Goal: Task Accomplishment & Management: Use online tool/utility

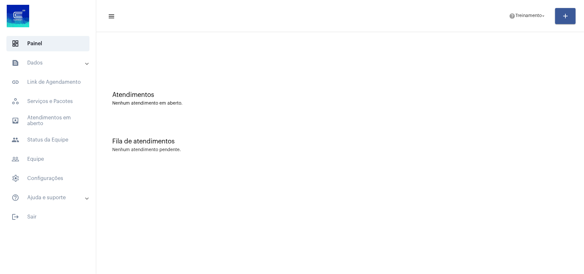
click at [50, 62] on mat-panel-title "text_snippet_outlined Dados" at bounding box center [49, 63] width 74 height 8
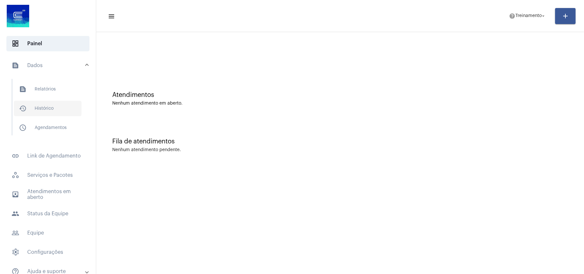
click at [49, 108] on span "history_outlined Histórico" at bounding box center [48, 108] width 68 height 15
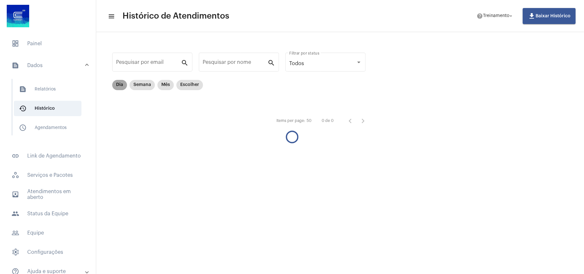
click at [118, 83] on mat-chip "Dia" at bounding box center [119, 85] width 15 height 10
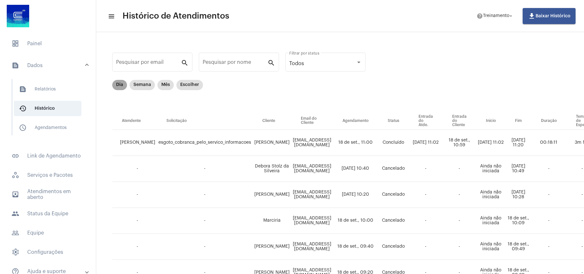
click at [121, 85] on mat-chip "Dia" at bounding box center [119, 85] width 15 height 10
click at [122, 84] on mat-chip "Dia" at bounding box center [119, 85] width 15 height 10
click at [133, 53] on div "Pesquisar por email" at bounding box center [148, 61] width 65 height 20
click at [358, 65] on div "Todos" at bounding box center [325, 64] width 72 height 6
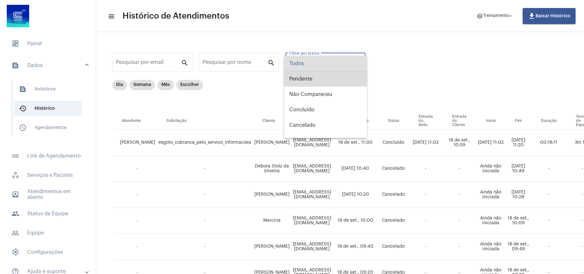
click at [351, 79] on span "Pendente" at bounding box center [325, 78] width 72 height 15
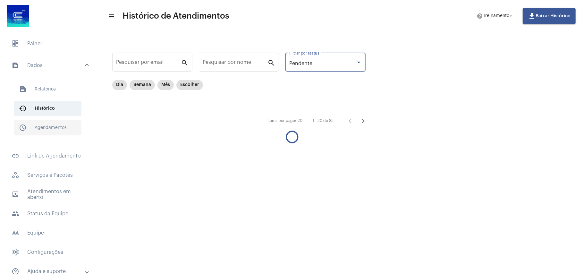
click at [62, 126] on span "schedule_outlined Agendamentos" at bounding box center [48, 127] width 68 height 15
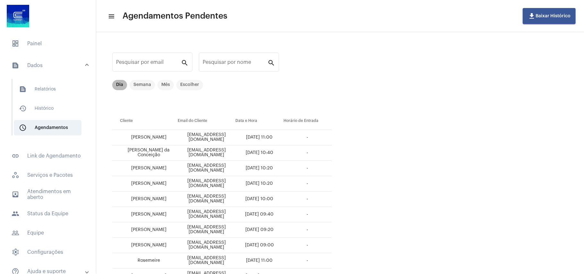
click at [119, 84] on mat-chip "Dia" at bounding box center [119, 85] width 15 height 10
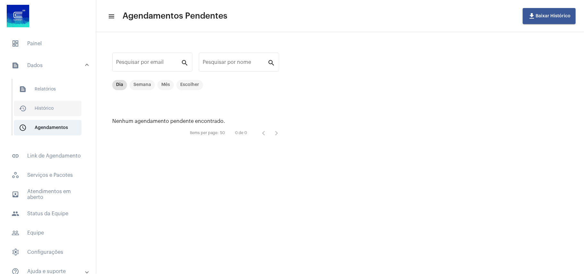
click at [52, 110] on span "history_outlined Histórico" at bounding box center [48, 108] width 68 height 15
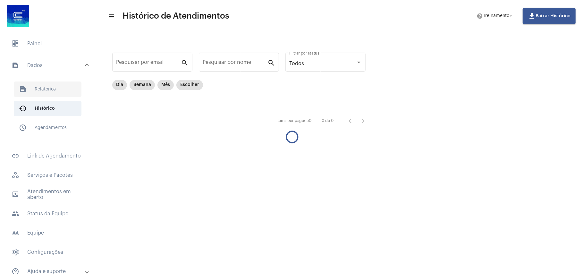
click at [47, 88] on span "text_snippet_outlined Relatórios" at bounding box center [48, 88] width 68 height 15
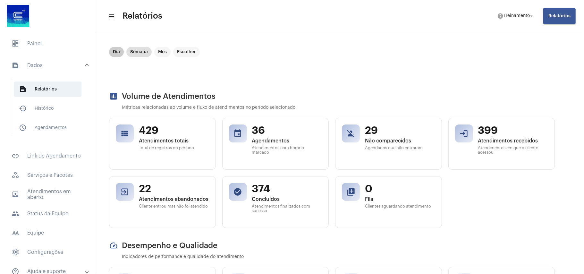
click at [119, 48] on mat-chip "Dia" at bounding box center [116, 52] width 15 height 10
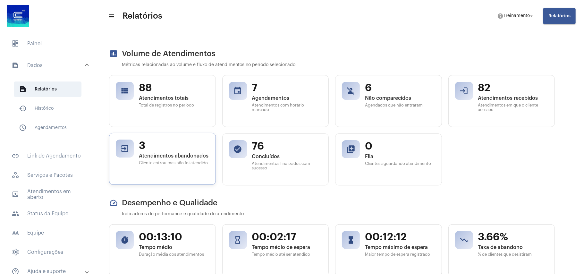
click at [146, 158] on span "Atendimentos abandonados" at bounding box center [174, 156] width 70 height 6
click at [126, 149] on mat-icon "exit_to_app" at bounding box center [124, 148] width 9 height 9
click at [180, 148] on span "3" at bounding box center [174, 146] width 70 height 12
click at [171, 163] on span "Cliente entrou mas não foi atendido" at bounding box center [174, 163] width 70 height 4
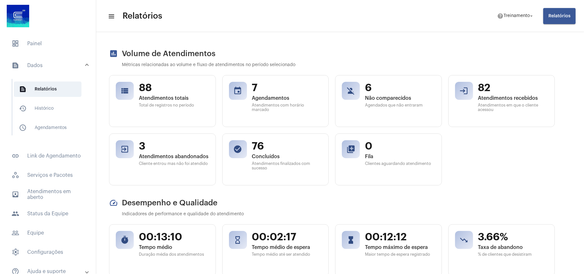
click at [563, 14] on span "Relatórios" at bounding box center [560, 16] width 22 height 4
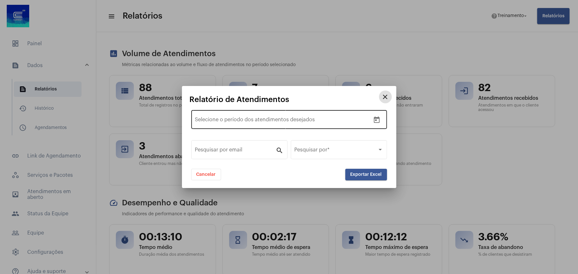
click at [257, 121] on input "text" at bounding box center [276, 121] width 86 height 6
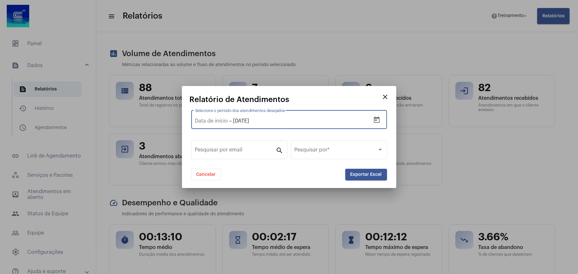
type input "[DATE]"
click at [334, 120] on div "Data de início – [DATE]" at bounding box center [282, 121] width 175 height 6
click at [207, 125] on div "Data de início – [DATE] Selecione o período dos atendimentos desejados" at bounding box center [282, 119] width 175 height 20
click at [211, 121] on input "Selecione o período dos atendimentos desejados" at bounding box center [211, 121] width 33 height 6
type input "[DATE]"
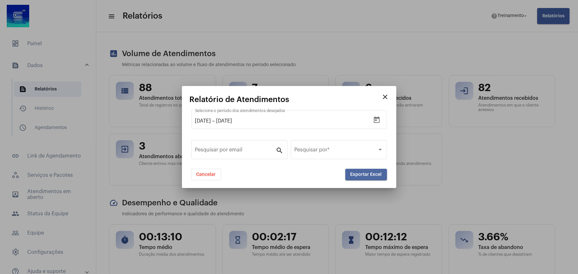
click at [370, 174] on span "Exportar Excel" at bounding box center [365, 174] width 31 height 4
